Goal: Task Accomplishment & Management: Manage account settings

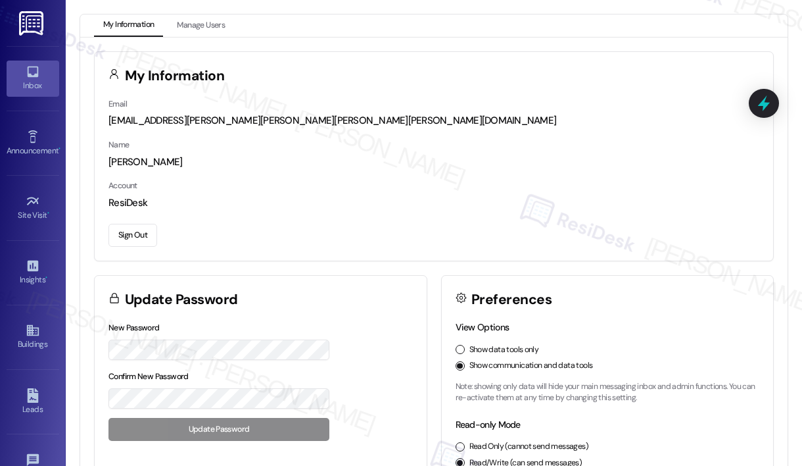
click at [39, 66] on link "Inbox" at bounding box center [33, 79] width 53 height 36
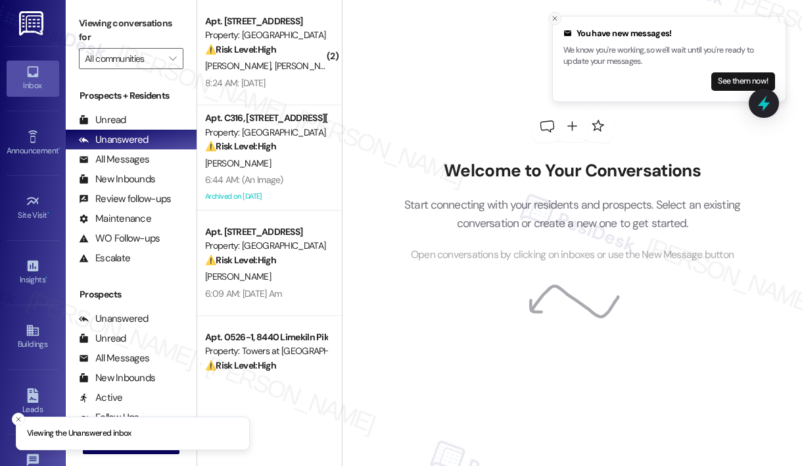
click at [557, 12] on button "Close toast" at bounding box center [554, 18] width 13 height 13
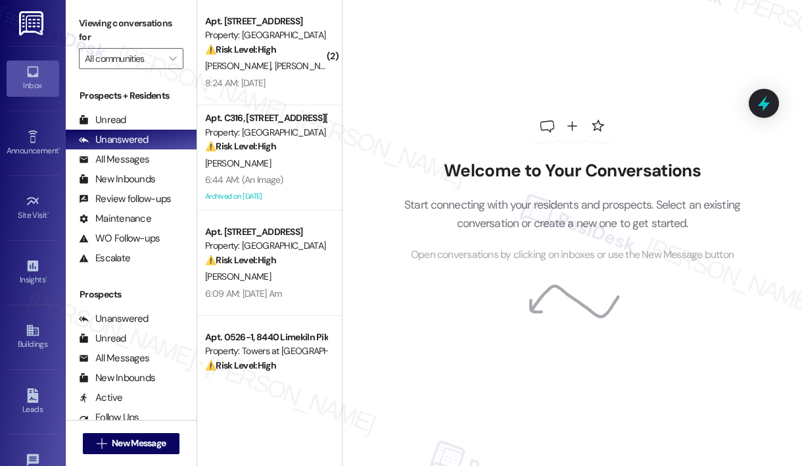
scroll to position [160, 0]
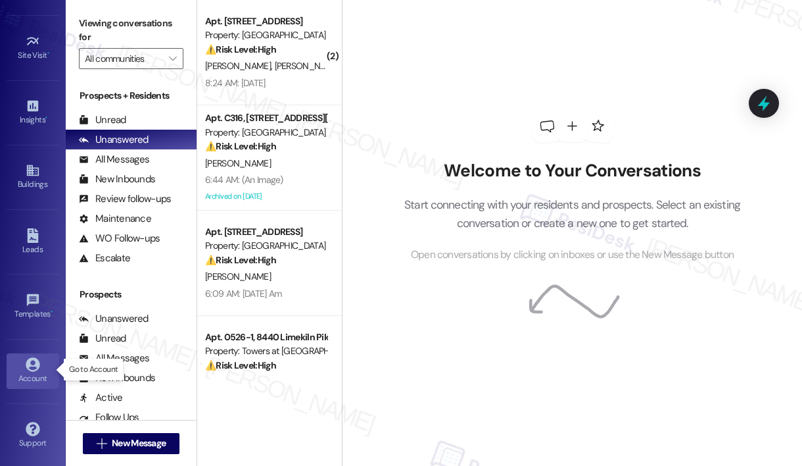
click at [25, 376] on div "Account" at bounding box center [33, 378] width 66 height 13
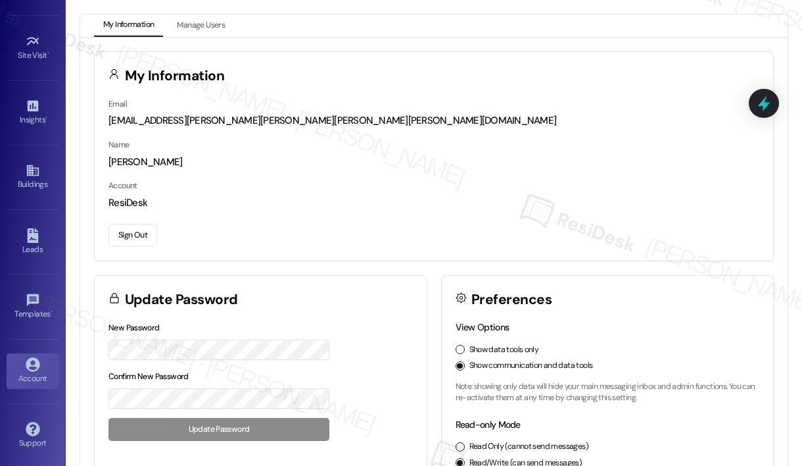
click at [145, 236] on button "Sign Out" at bounding box center [133, 235] width 49 height 23
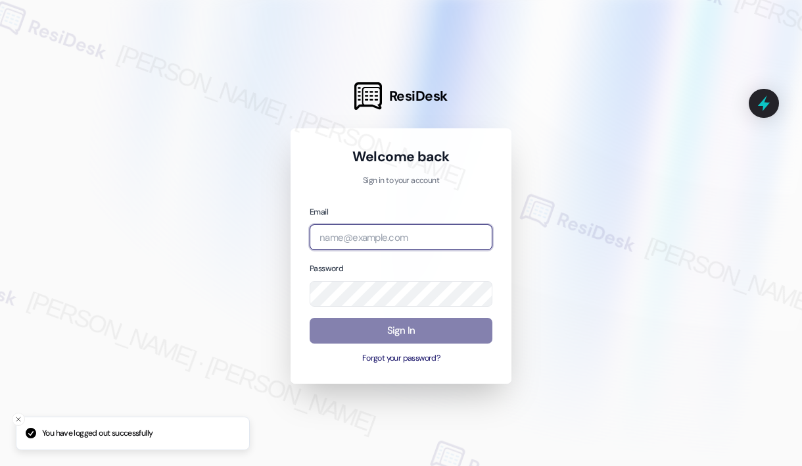
click at [410, 238] on input "email" at bounding box center [401, 237] width 183 height 26
click at [0, 465] on com-1password-button at bounding box center [0, 466] width 0 height 0
type input "[EMAIL_ADDRESS][PERSON_NAME][PERSON_NAME][PERSON_NAME][DOMAIN_NAME]"
